Goal: Transaction & Acquisition: Purchase product/service

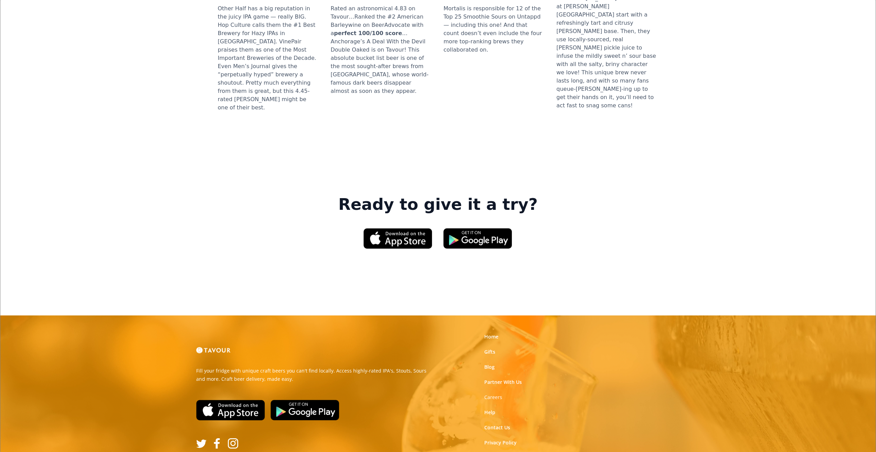
scroll to position [918, 0]
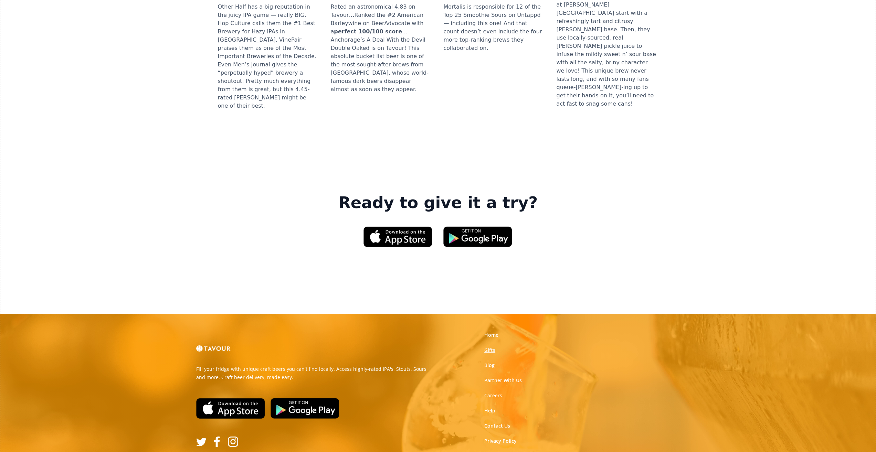
click at [494, 347] on link "Gifts" at bounding box center [489, 350] width 11 height 7
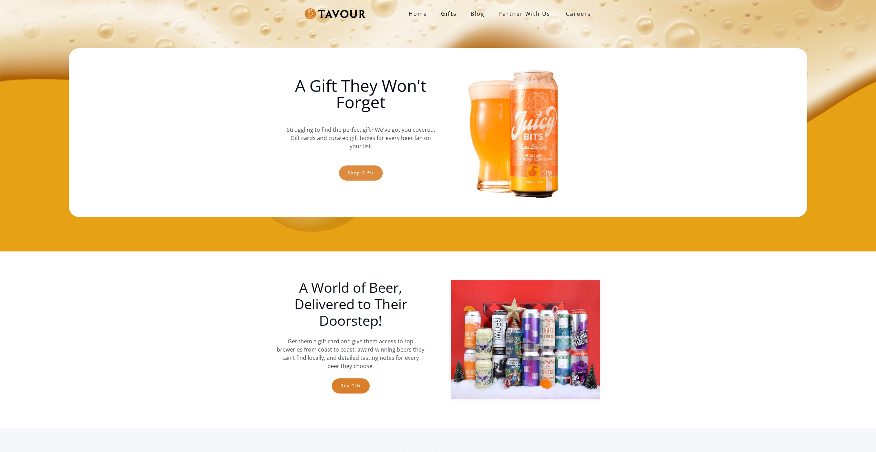
click at [372, 168] on link "Shop gifts" at bounding box center [361, 173] width 44 height 15
click at [381, 176] on link "Shop gifts" at bounding box center [361, 173] width 44 height 15
click at [364, 176] on link "Shop gifts" at bounding box center [361, 173] width 44 height 15
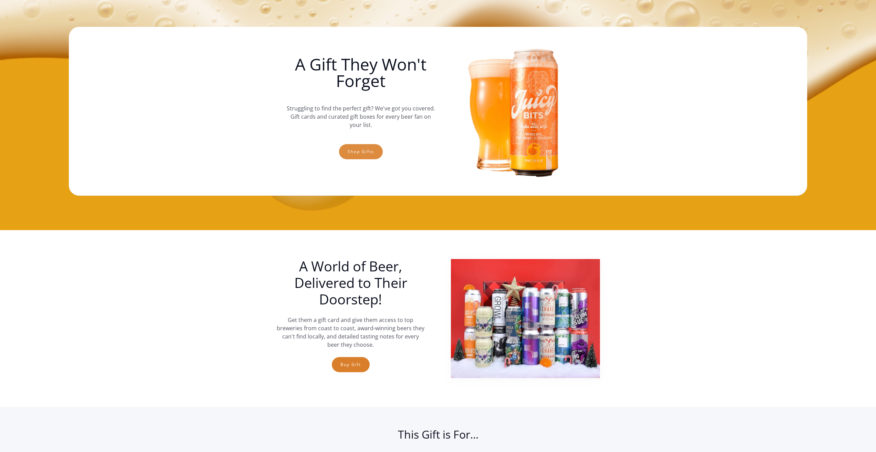
scroll to position [11, 0]
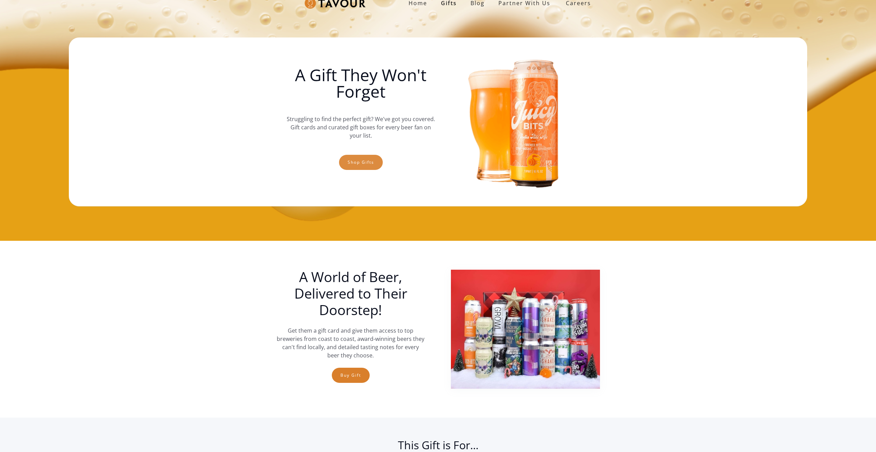
click at [347, 166] on link "Shop gifts" at bounding box center [361, 162] width 44 height 15
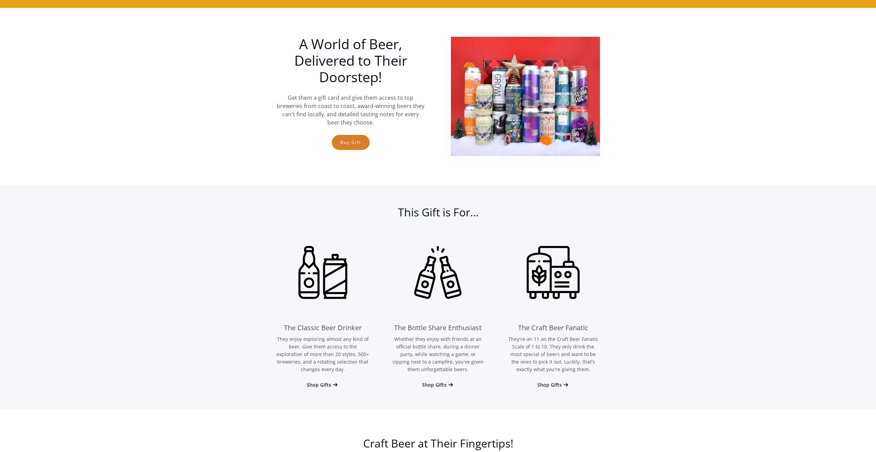
scroll to position [252, 0]
